Goal: Information Seeking & Learning: Learn about a topic

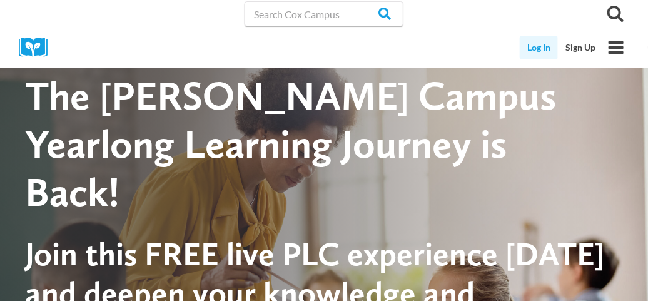
click at [543, 51] on link "Log In" at bounding box center [539, 48] width 38 height 24
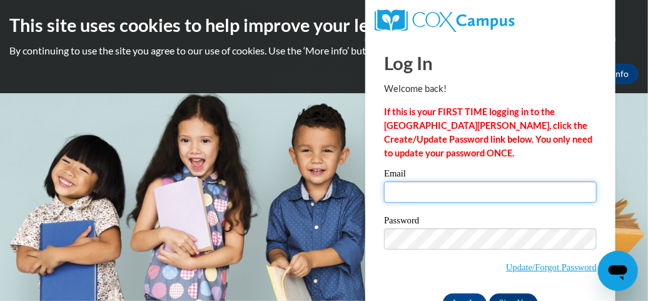
click at [504, 197] on input "Email" at bounding box center [490, 192] width 213 height 21
type input "[EMAIL_ADDRESS][DOMAIN_NAME]"
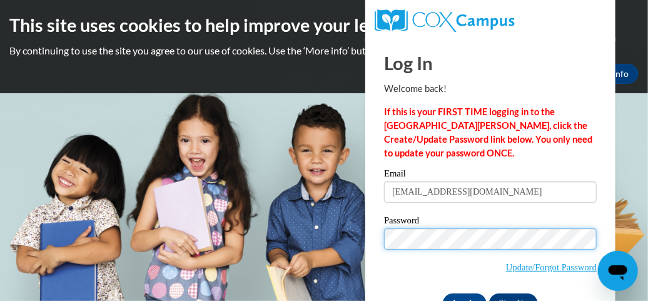
click at [443, 294] on input "Log In" at bounding box center [465, 304] width 44 height 20
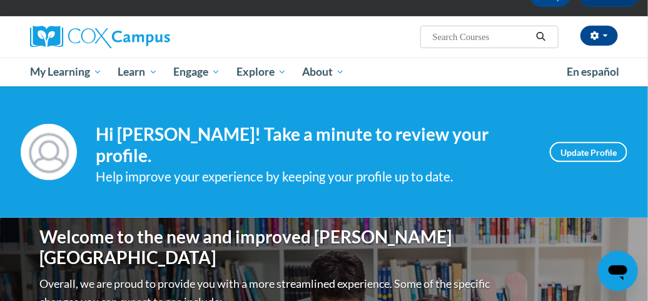
scroll to position [77, 0]
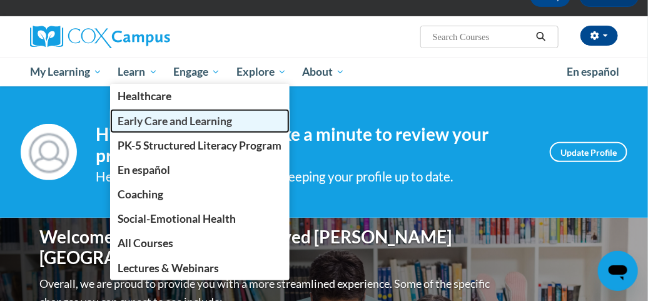
click at [157, 122] on span "Early Care and Learning" at bounding box center [175, 121] width 115 height 13
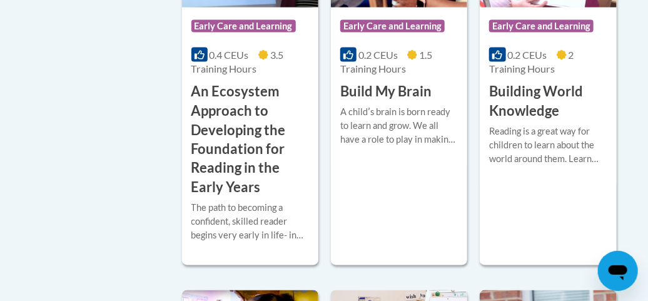
scroll to position [576, 0]
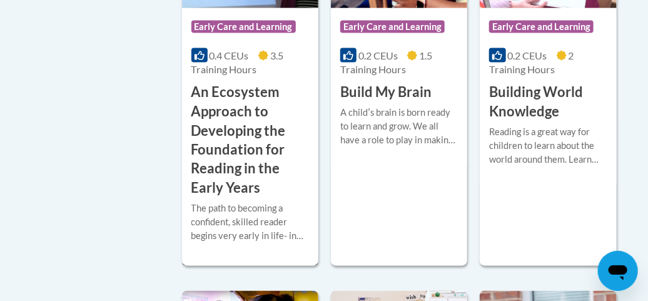
click at [265, 161] on h3 "An Ecosystem Approach to Developing the Foundation for Reading in the Early Yea…" at bounding box center [251, 141] width 118 height 116
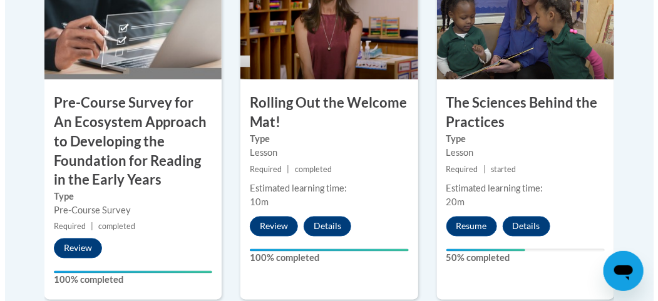
scroll to position [527, 0]
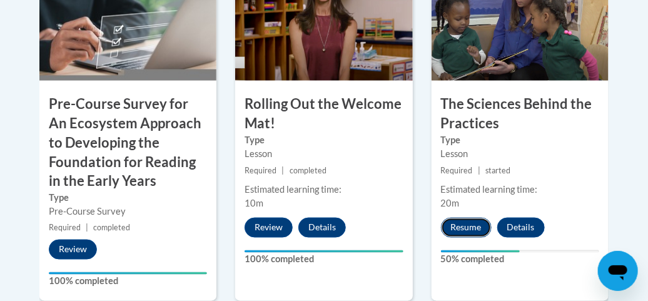
click at [466, 228] on button "Resume" at bounding box center [466, 228] width 51 height 20
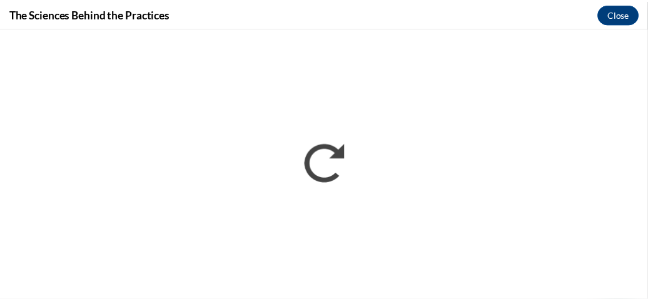
scroll to position [0, 0]
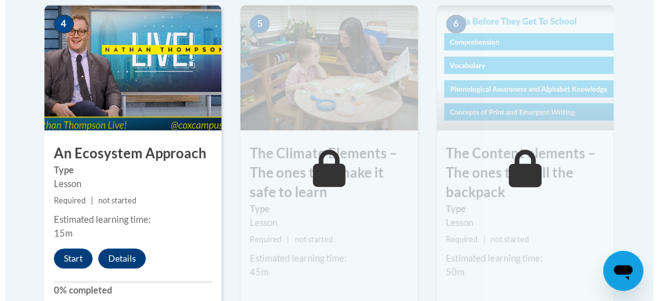
scroll to position [846, 0]
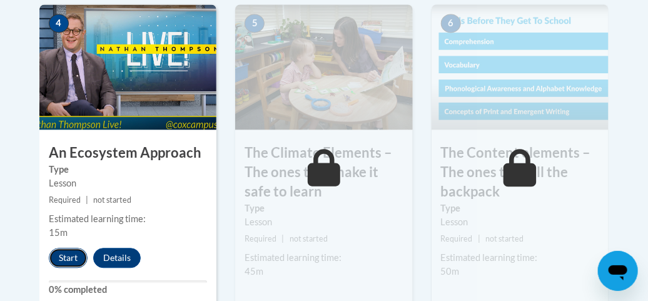
click at [79, 257] on button "Start" at bounding box center [68, 258] width 39 height 20
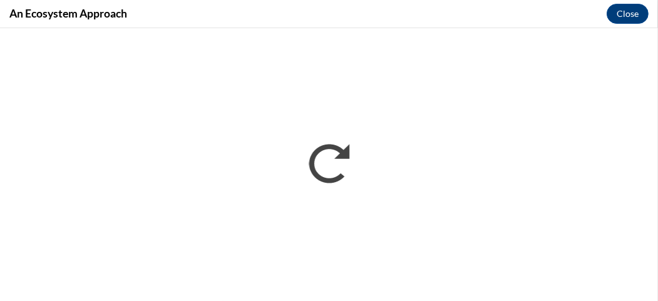
scroll to position [0, 0]
